Goal: Information Seeking & Learning: Learn about a topic

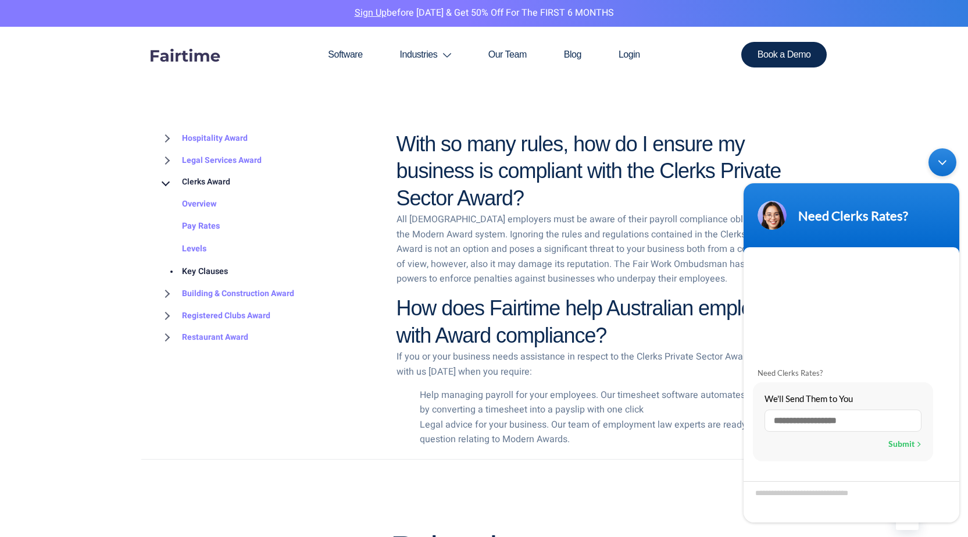
scroll to position [2210, 0]
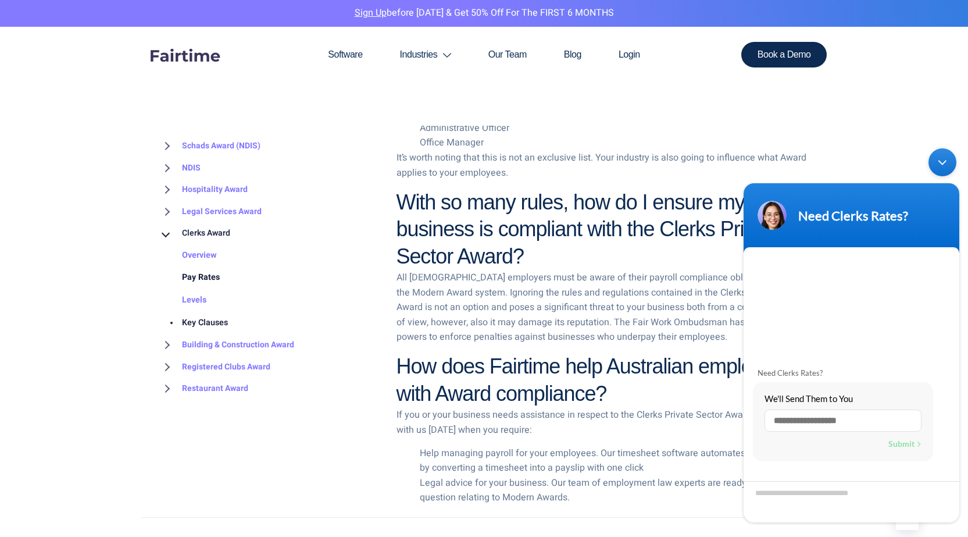
click at [182, 266] on link "Pay Rates" at bounding box center [189, 277] width 61 height 23
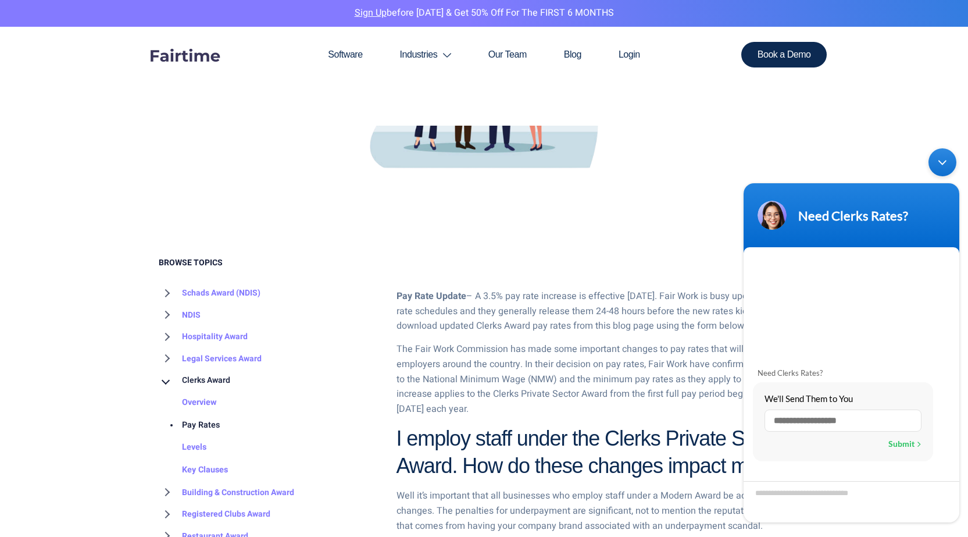
scroll to position [407, 0]
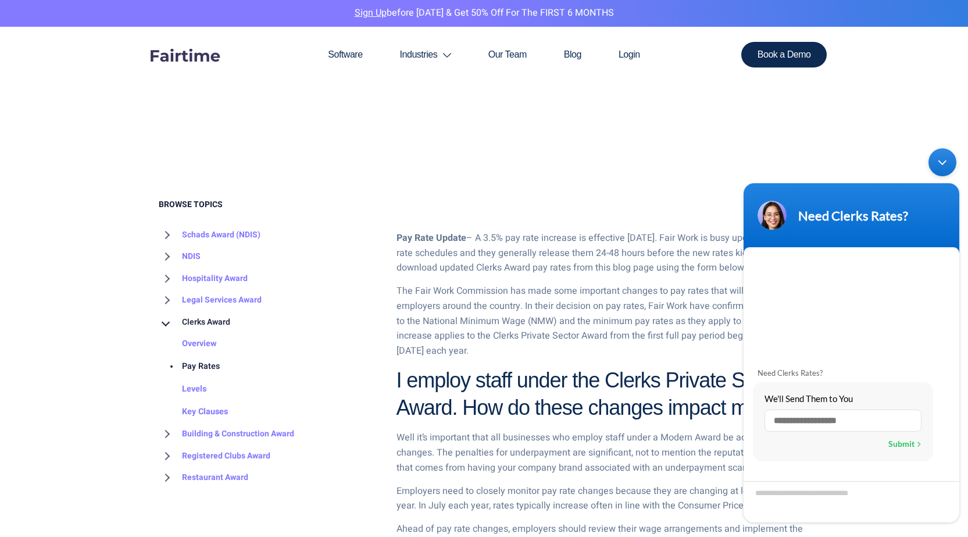
click at [947, 159] on div "Minimize live chat window" at bounding box center [943, 162] width 28 height 28
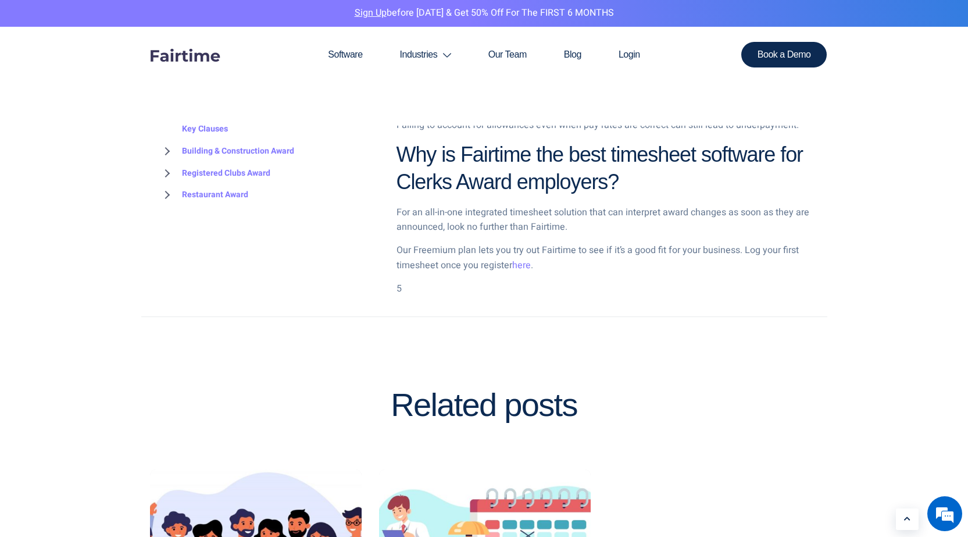
scroll to position [1803, 0]
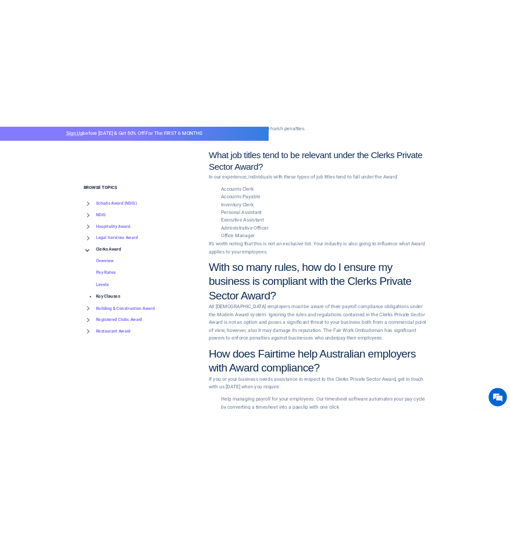
scroll to position [2180, 0]
